Goal: Check status: Check status

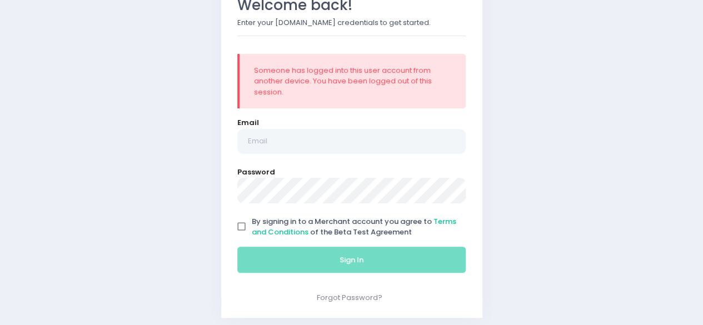
scroll to position [101, 0]
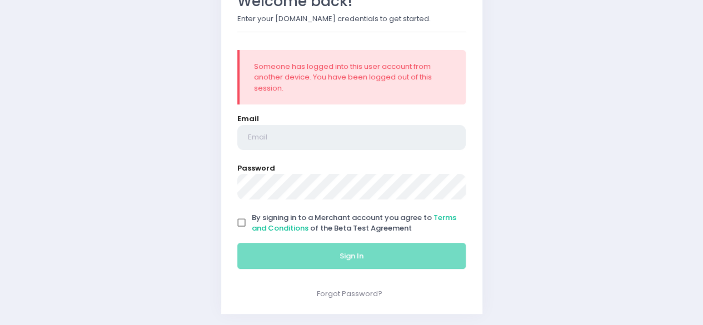
type input "[EMAIL_ADDRESS][DOMAIN_NAME]"
click at [244, 219] on input "By signing in to a Merchant account you agree to Terms and Conditions of the Be…" at bounding box center [241, 222] width 21 height 21
checkbox input "true"
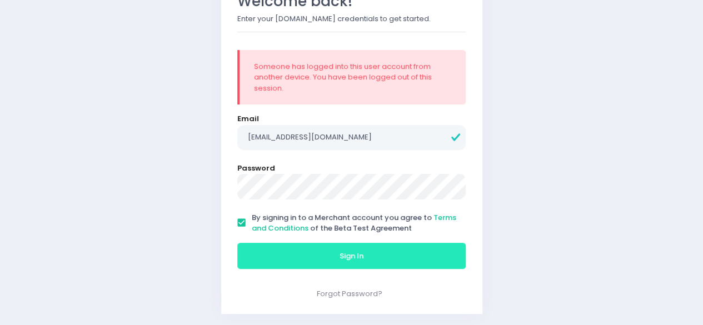
click at [299, 247] on button "Sign In" at bounding box center [351, 256] width 229 height 27
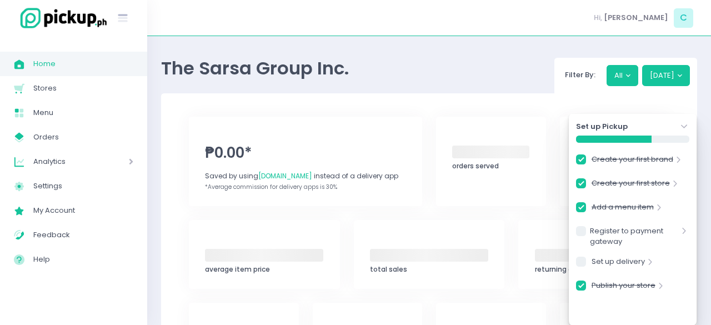
checkbox input "true"
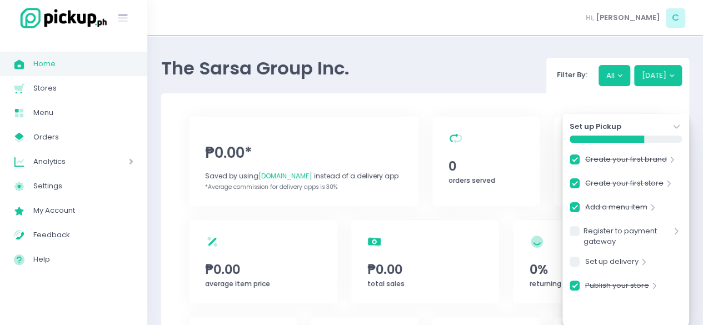
click at [78, 67] on span "Home" at bounding box center [83, 64] width 100 height 14
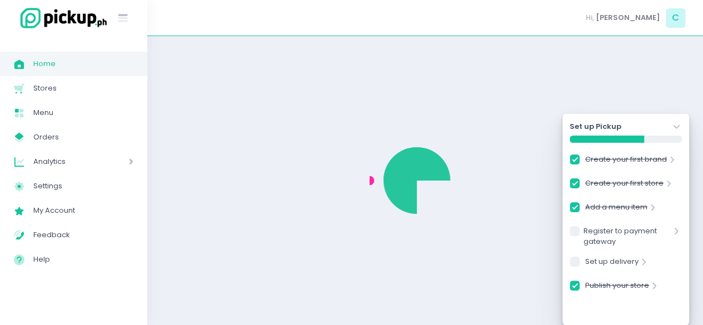
checkbox input "true"
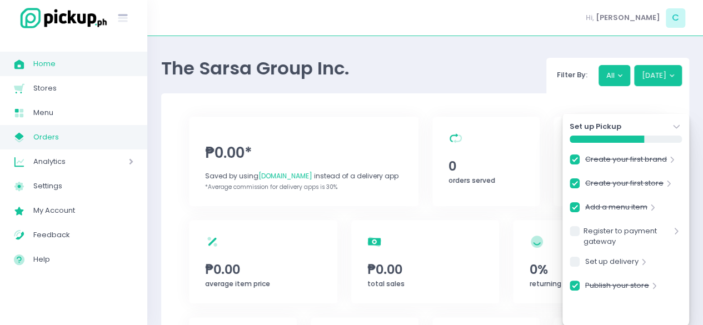
click at [68, 135] on span "Orders" at bounding box center [83, 137] width 100 height 14
checkbox input "true"
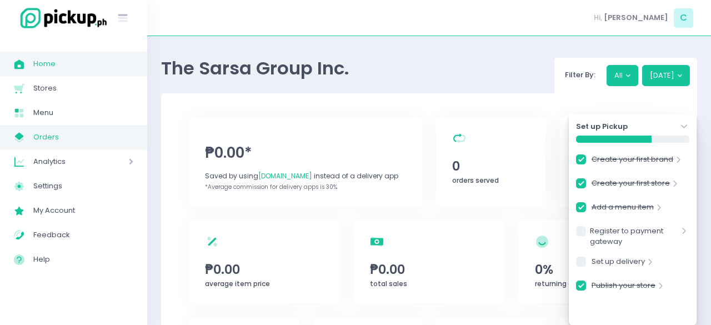
checkbox input "true"
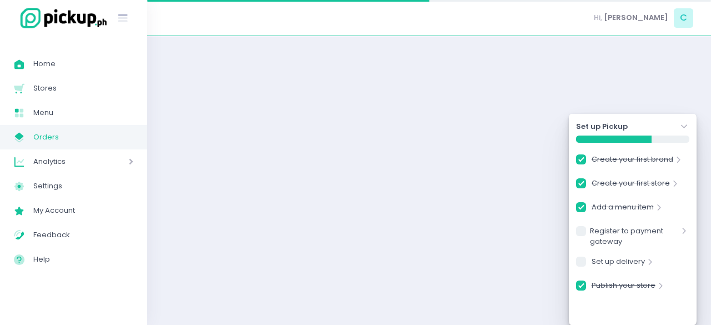
checkbox input "true"
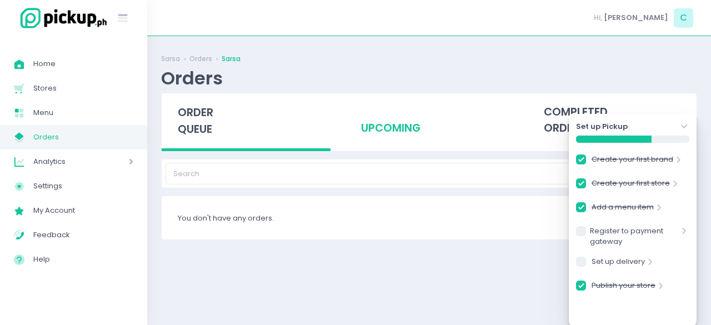
click at [398, 129] on div "upcoming" at bounding box center [428, 120] width 169 height 54
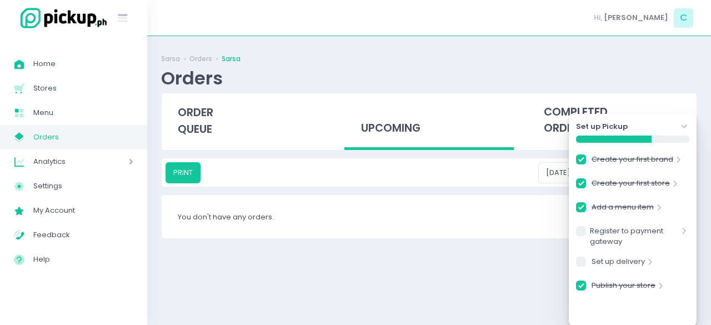
click at [685, 127] on icon "Stockholm-icons / Navigation / Angle-down Created with Sketch." at bounding box center [684, 126] width 11 height 11
